Goal: Find specific page/section: Find specific page/section

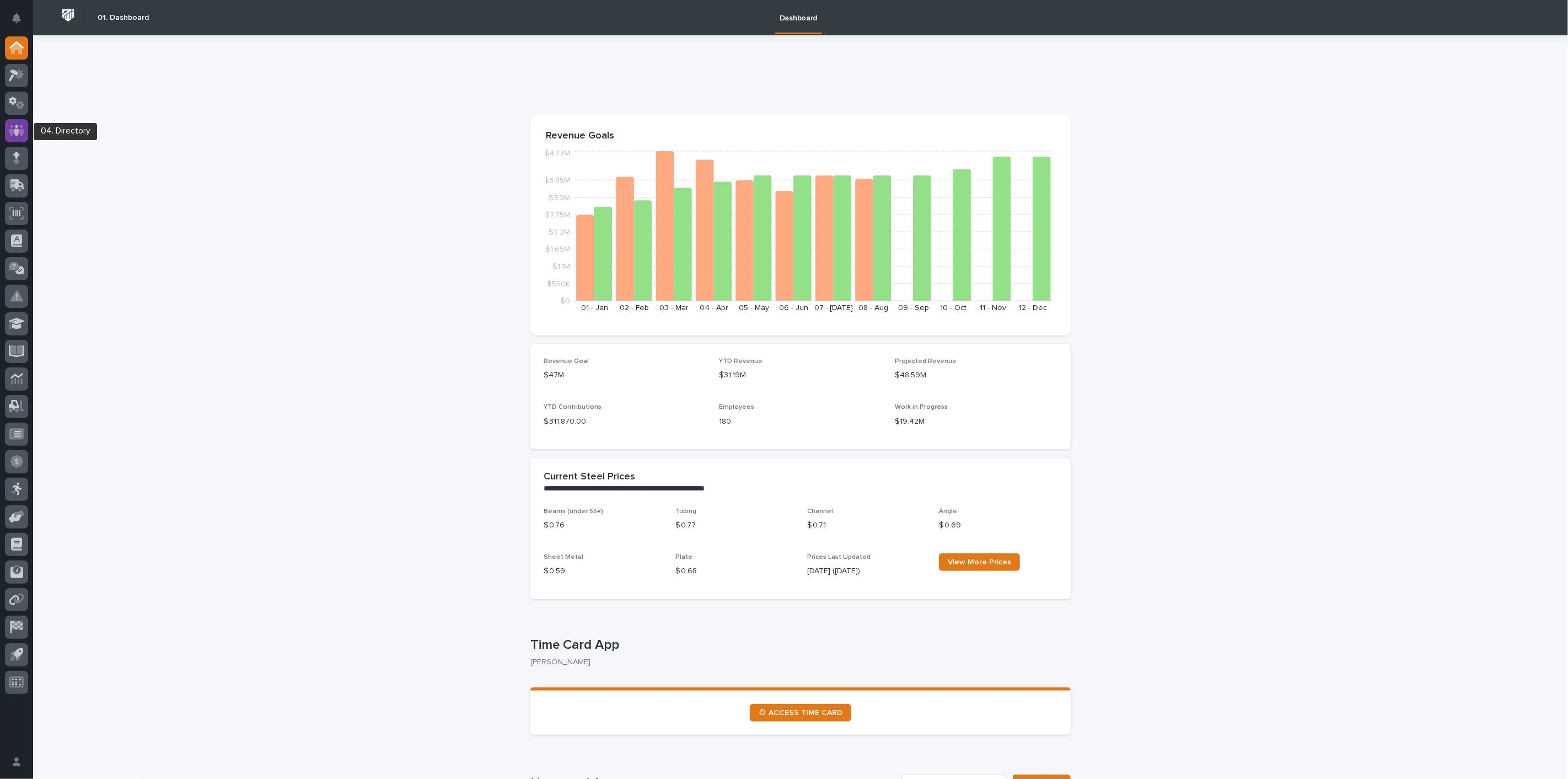
click at [21, 136] on icon at bounding box center [16, 130] width 16 height 13
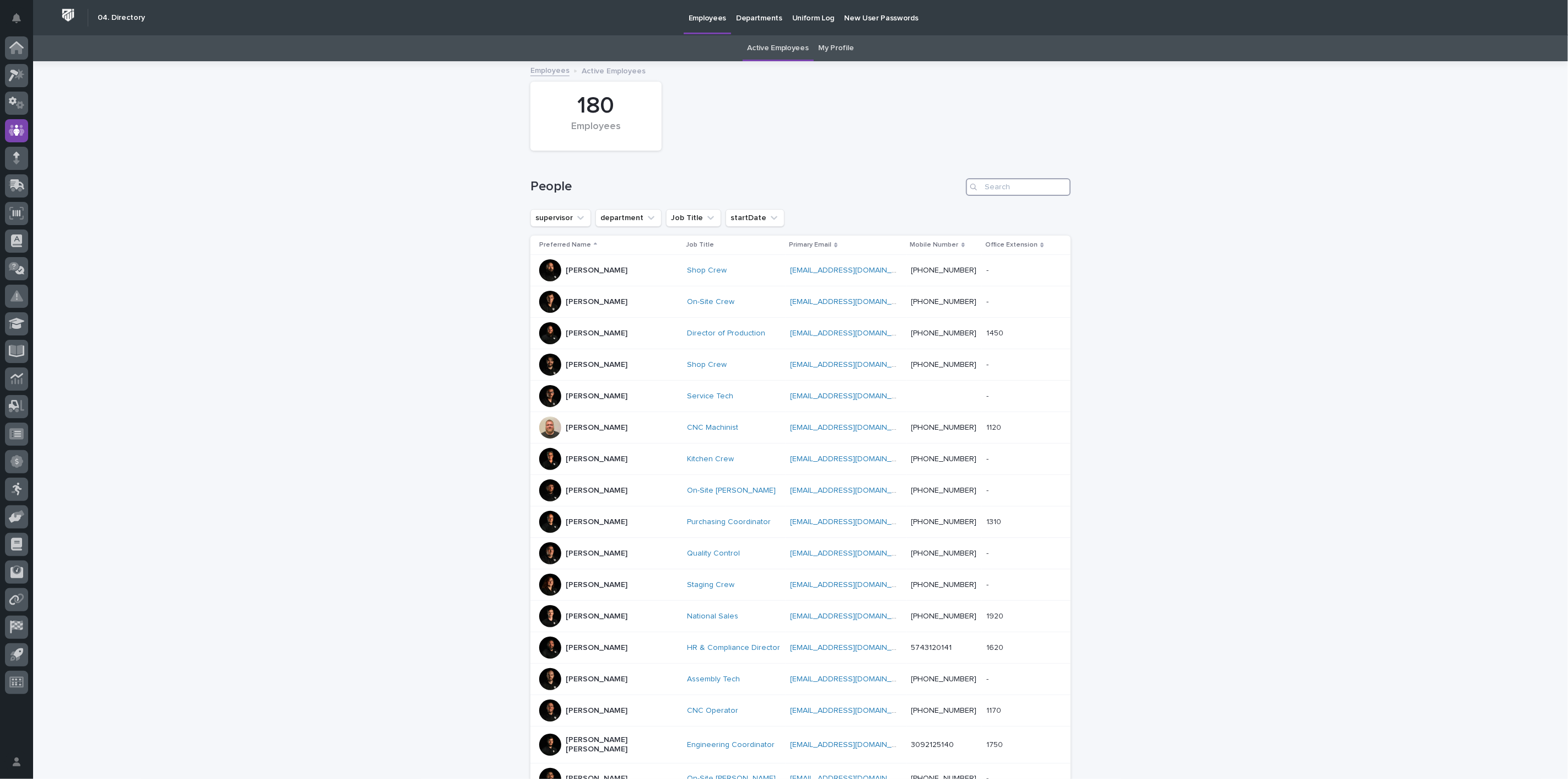
click at [1016, 190] on input "Search" at bounding box center [1018, 187] width 105 height 18
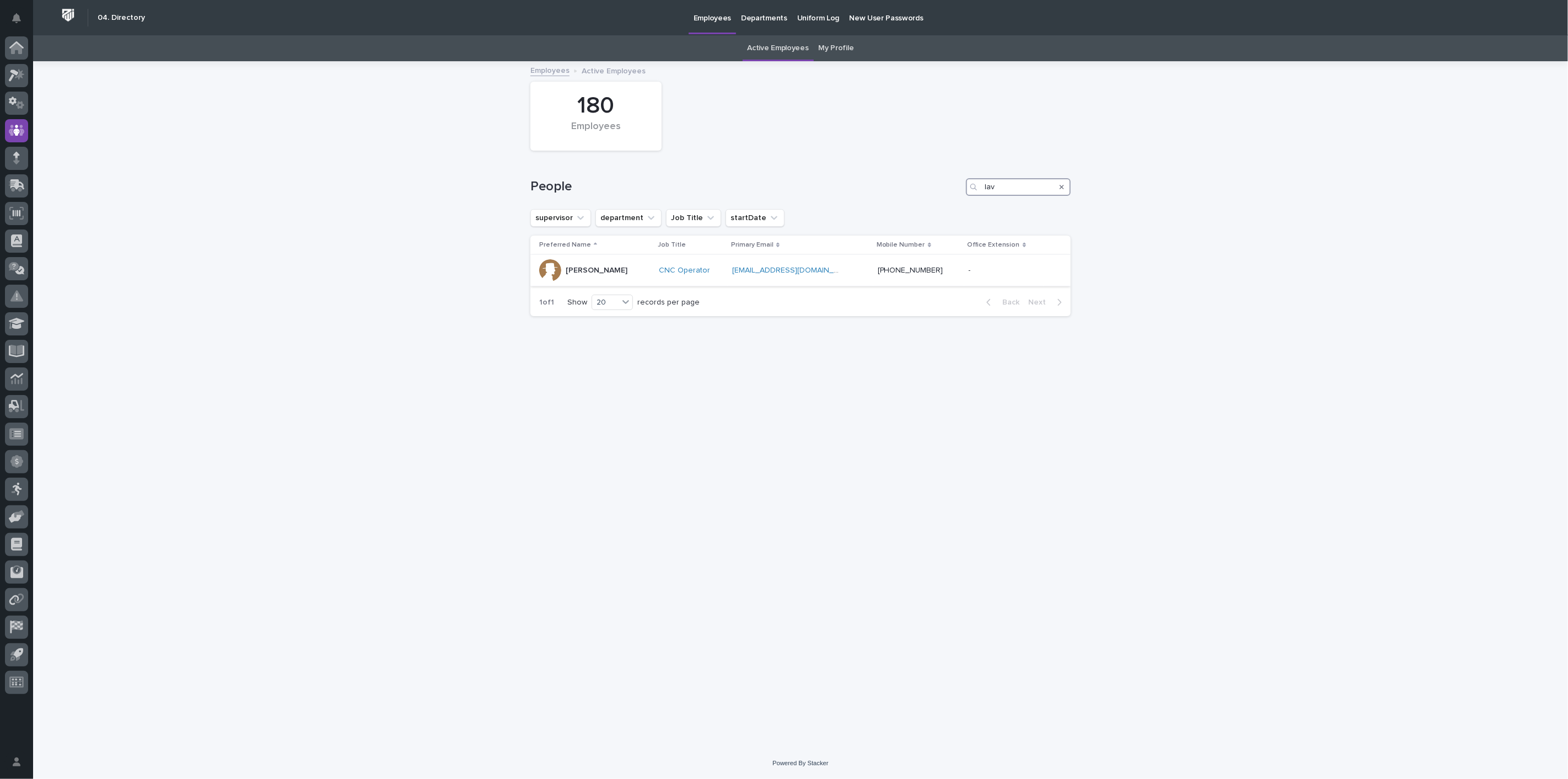
type input "lav"
click at [591, 261] on div "[PERSON_NAME]" at bounding box center [596, 270] width 61 height 18
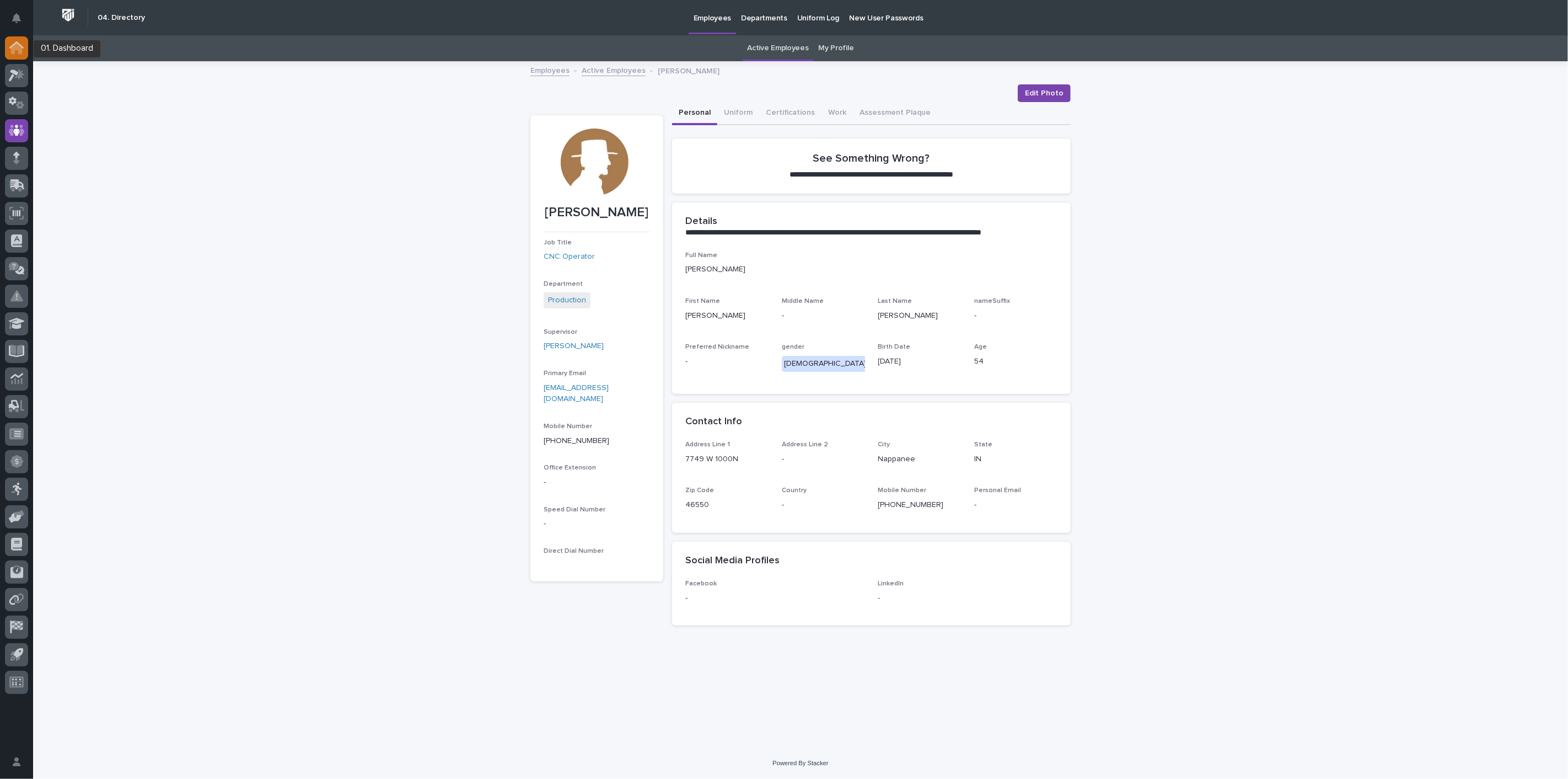
click at [14, 50] on icon at bounding box center [16, 49] width 11 height 11
